Goal: Task Accomplishment & Management: Complete application form

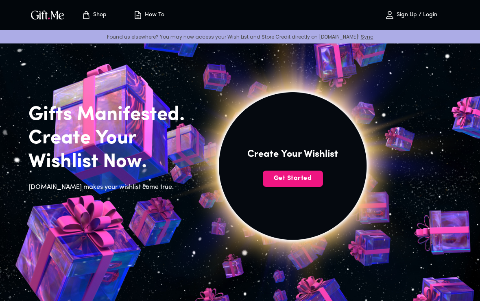
click at [314, 179] on span "Get Started" at bounding box center [293, 178] width 60 height 9
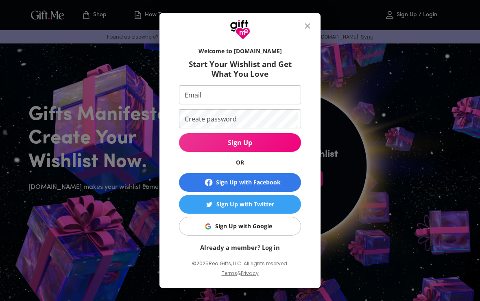
click at [276, 224] on span "Sign Up with Google" at bounding box center [239, 226] width 112 height 9
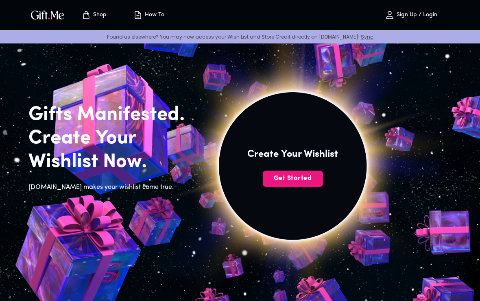
click at [303, 177] on span "Get Started" at bounding box center [293, 178] width 60 height 9
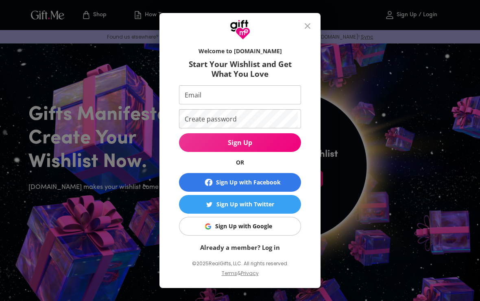
click at [283, 179] on span "Sign Up with Facebook" at bounding box center [239, 183] width 115 height 10
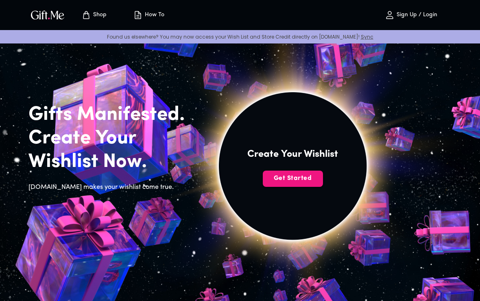
click at [311, 178] on span "Get Started" at bounding box center [293, 178] width 60 height 9
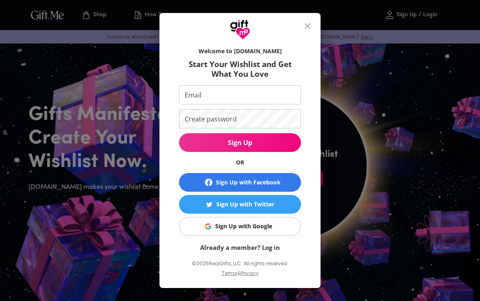
click at [281, 228] on span "Sign Up with Google" at bounding box center [239, 226] width 112 height 9
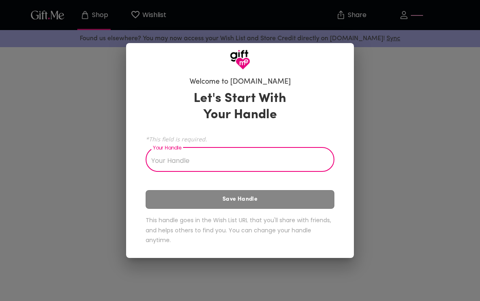
click at [310, 160] on input "Your Handle" at bounding box center [236, 160] width 180 height 23
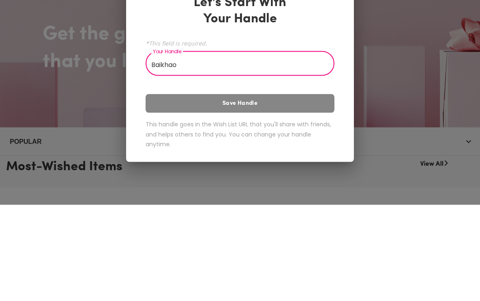
type input "Baikhao"
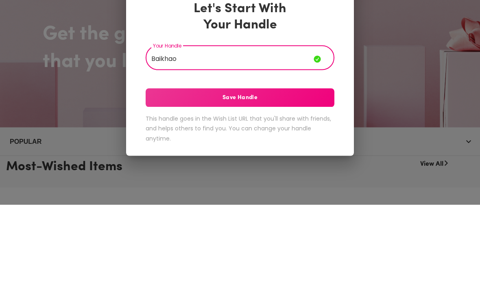
click at [316, 189] on span "Save Handle" at bounding box center [240, 193] width 189 height 9
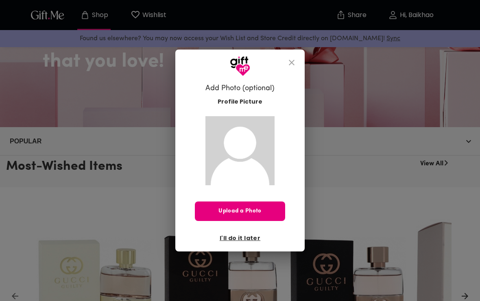
click at [292, 63] on icon "close" at bounding box center [292, 63] width 10 height 10
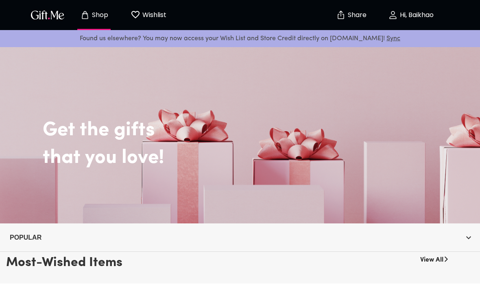
click at [135, 14] on icon "Wishlist page" at bounding box center [135, 15] width 10 height 10
